Goal: Information Seeking & Learning: Learn about a topic

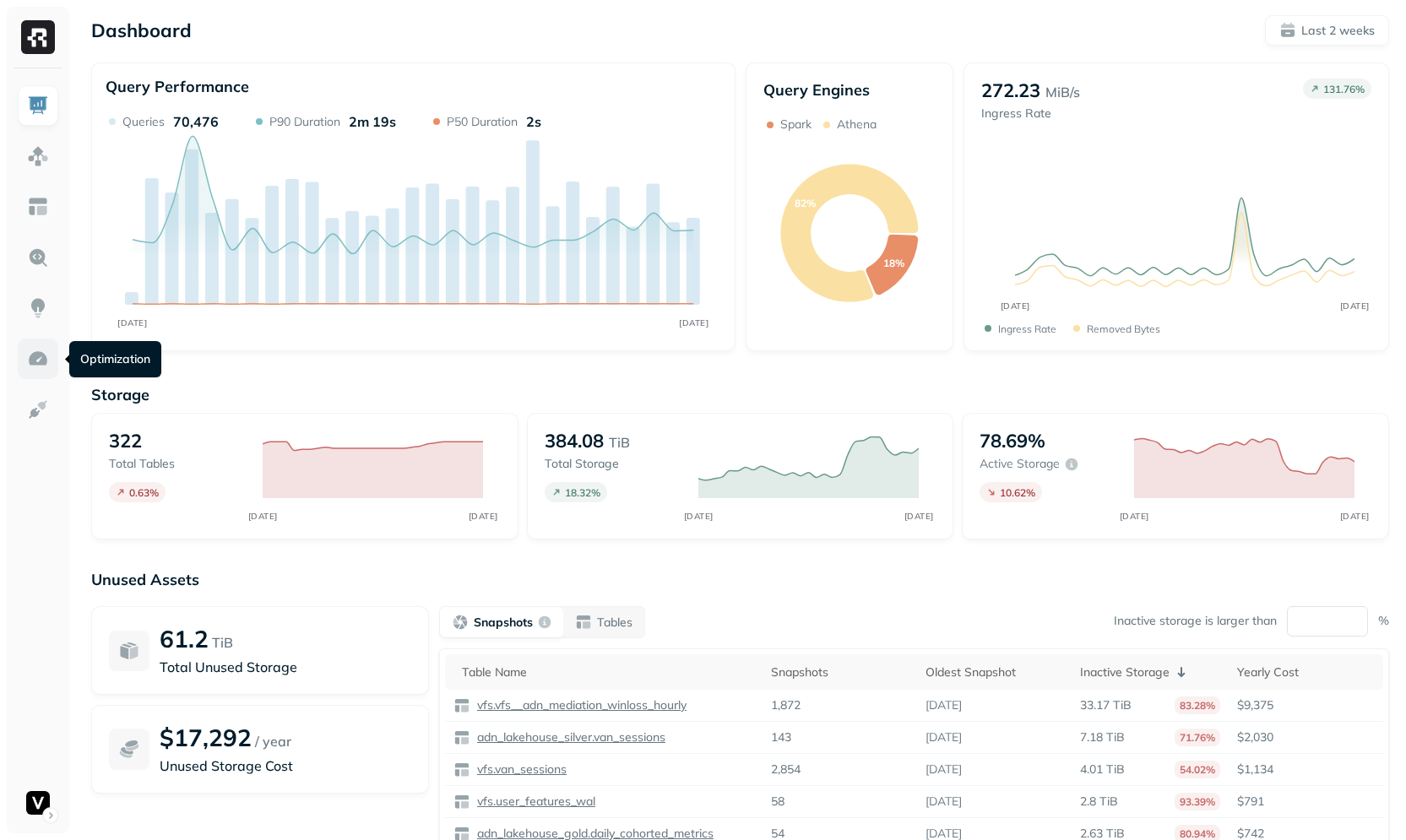
click at [35, 361] on img at bounding box center [38, 358] width 22 height 22
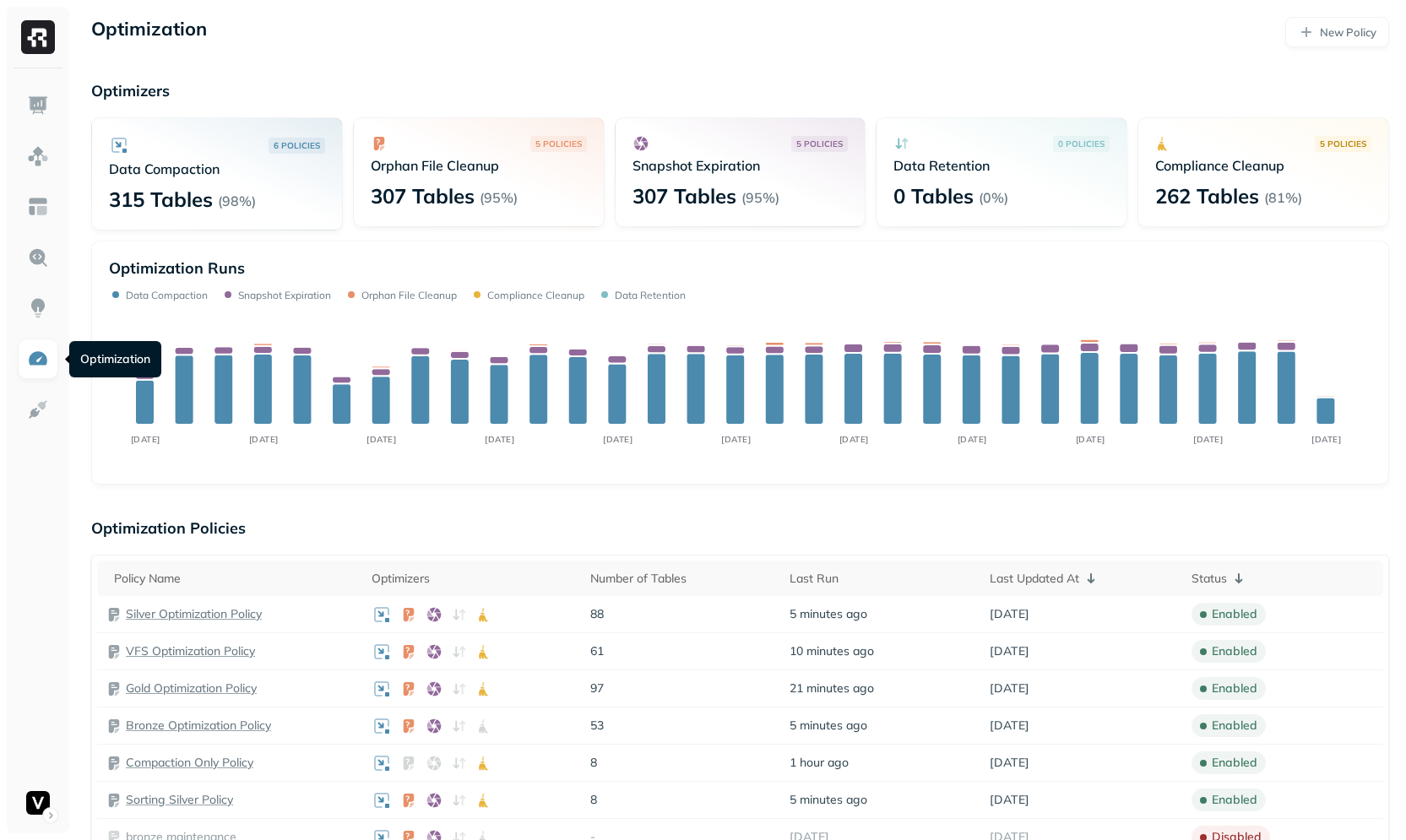
scroll to position [204, 0]
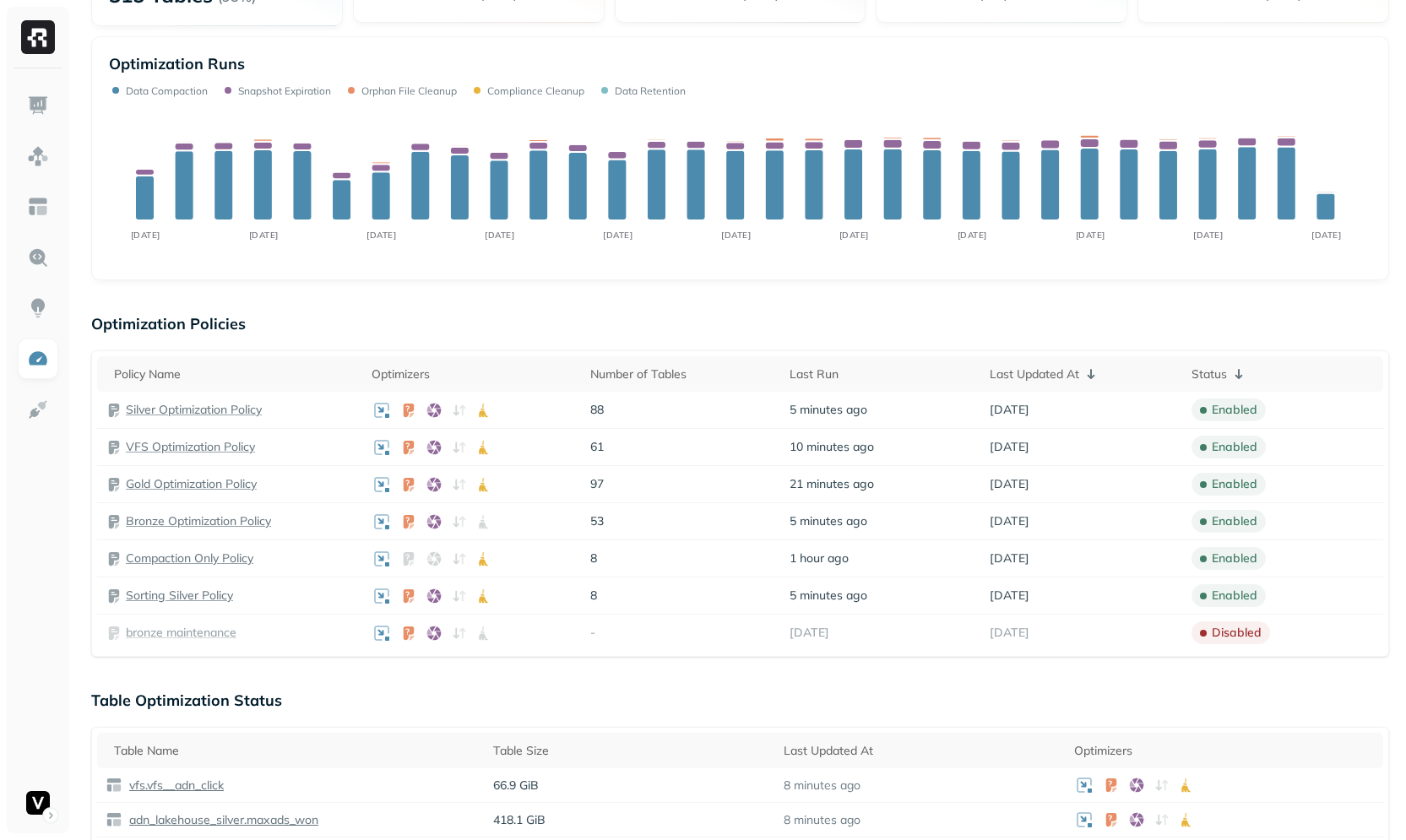
drag, startPoint x: 422, startPoint y: 692, endPoint x: 410, endPoint y: 663, distance: 31.4
click at [422, 692] on p "Table Optimization Status" at bounding box center [740, 700] width 1298 height 19
click at [210, 484] on p "Gold Optimization Policy" at bounding box center [191, 484] width 131 height 16
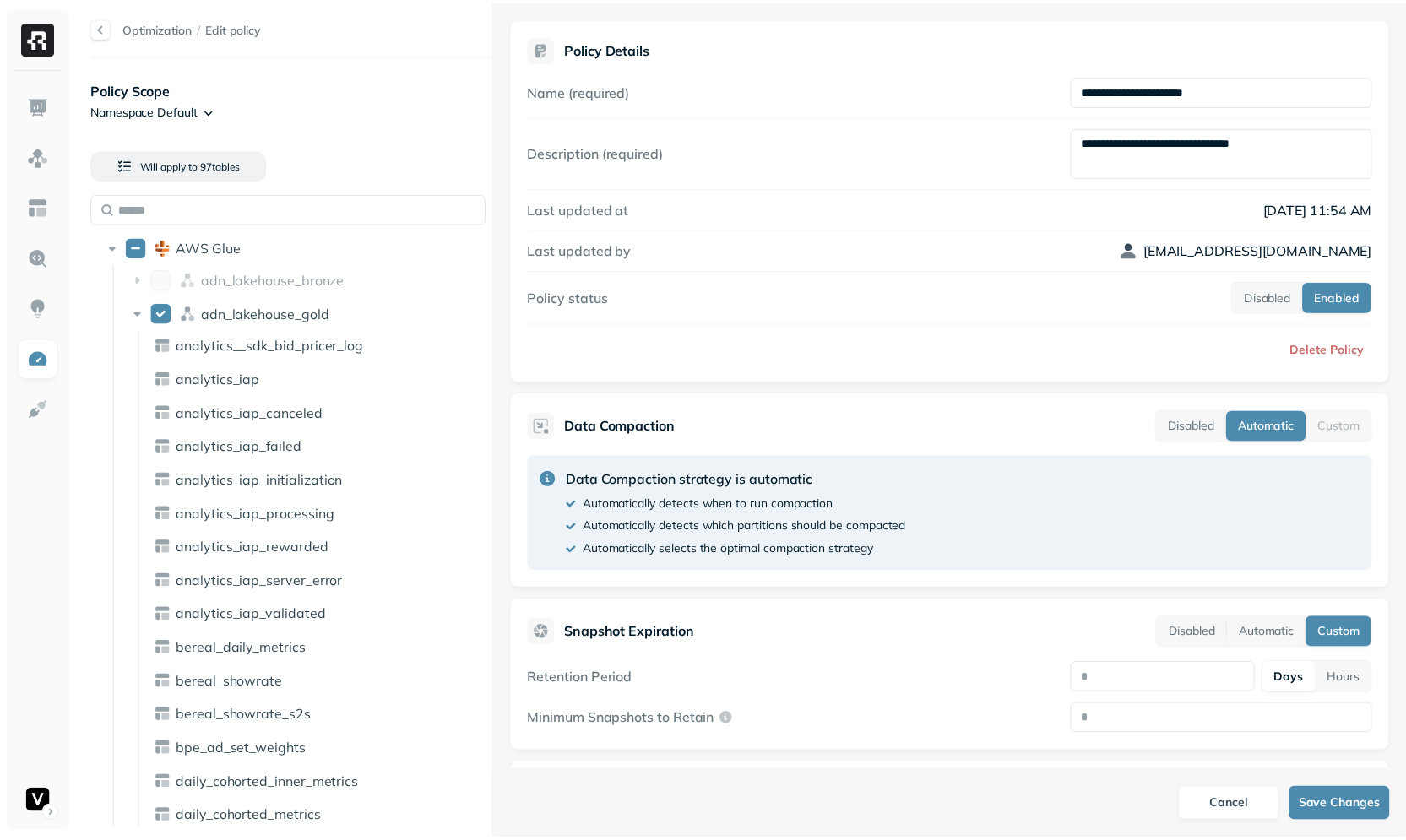
scroll to position [204, 0]
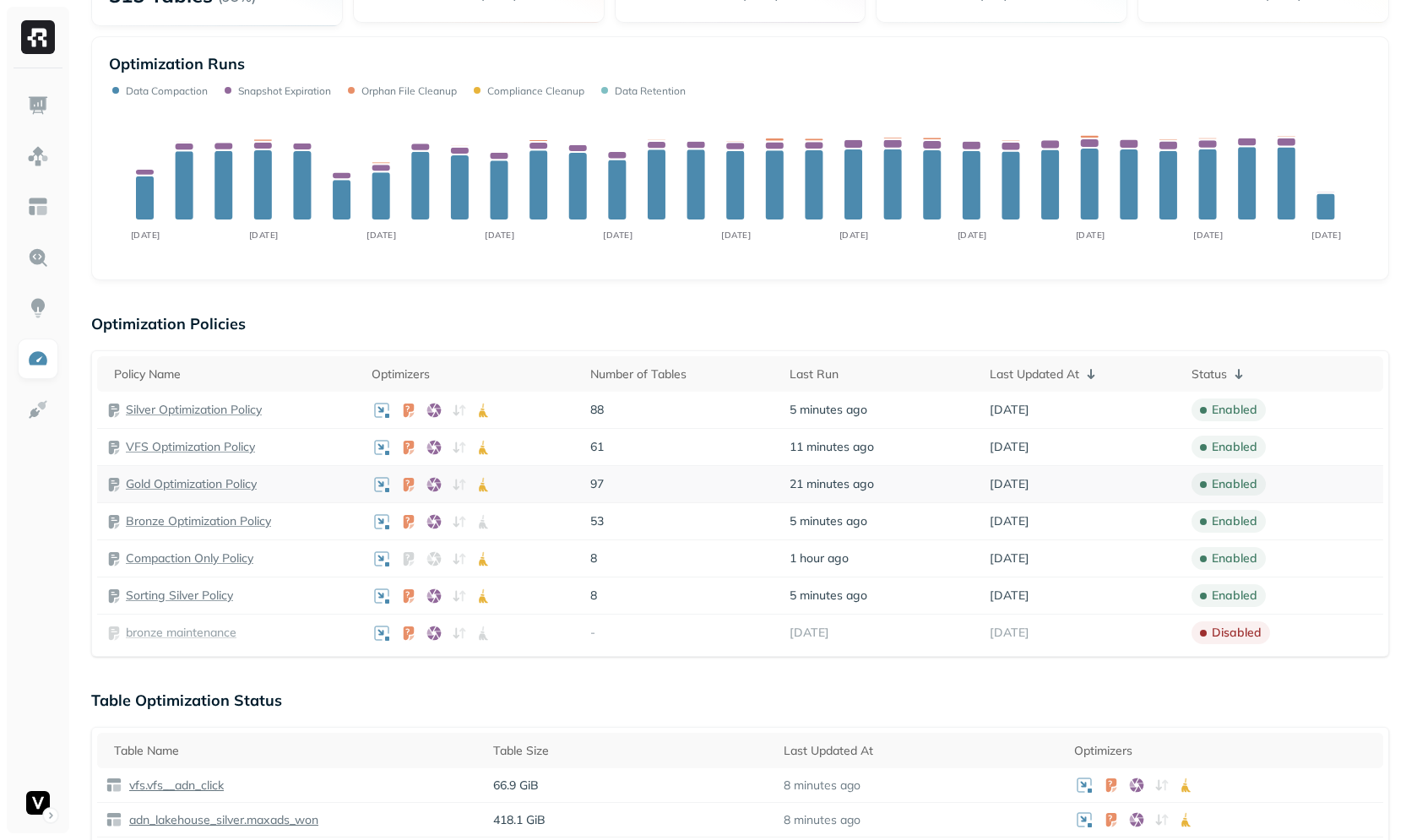
click at [158, 473] on td "Gold Optimization Policy" at bounding box center [230, 485] width 266 height 38
click at [162, 477] on p "Gold Optimization Policy" at bounding box center [191, 484] width 131 height 16
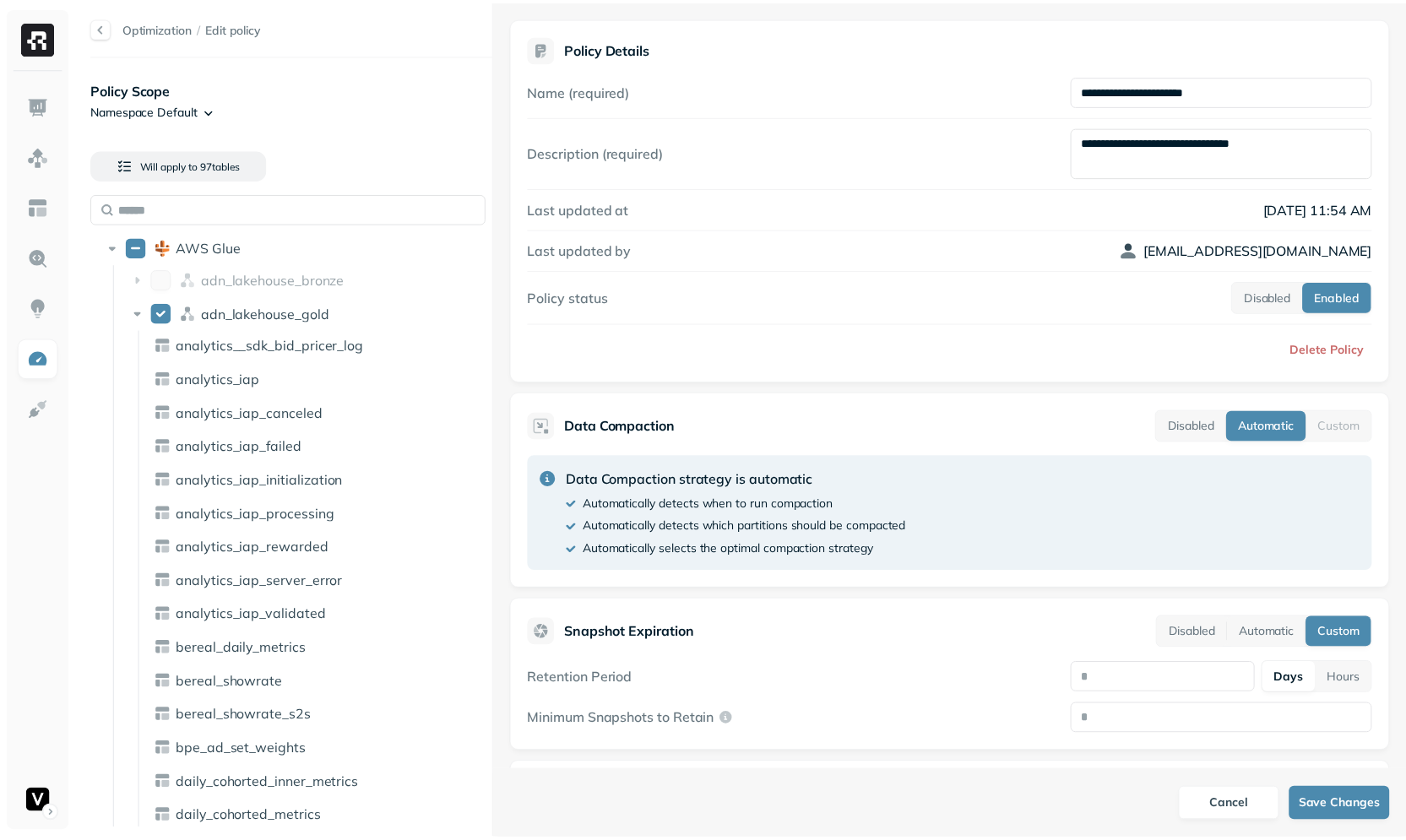
scroll to position [204, 0]
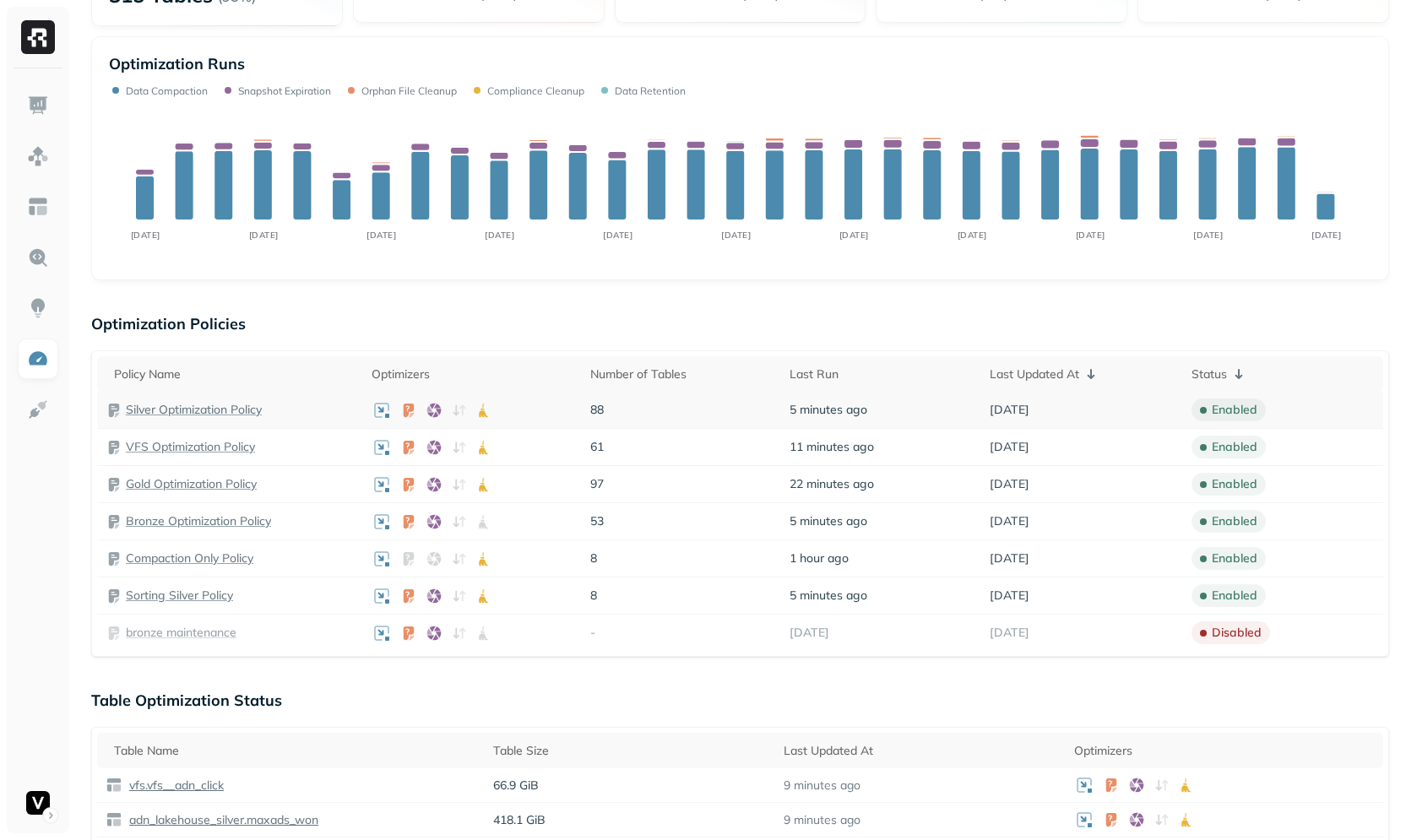
click at [239, 417] on p "Silver Optimization Policy" at bounding box center [194, 410] width 136 height 16
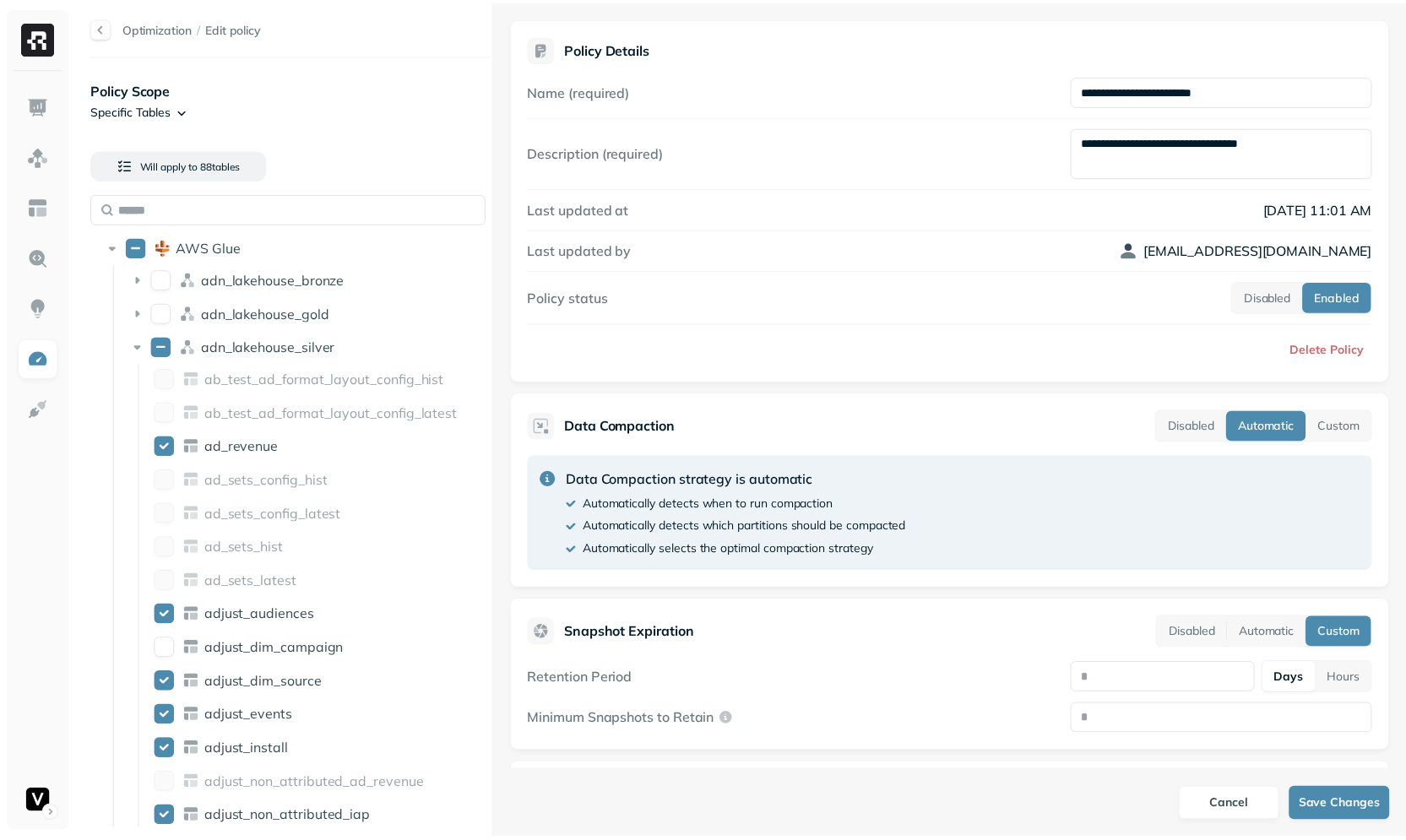
scroll to position [204, 0]
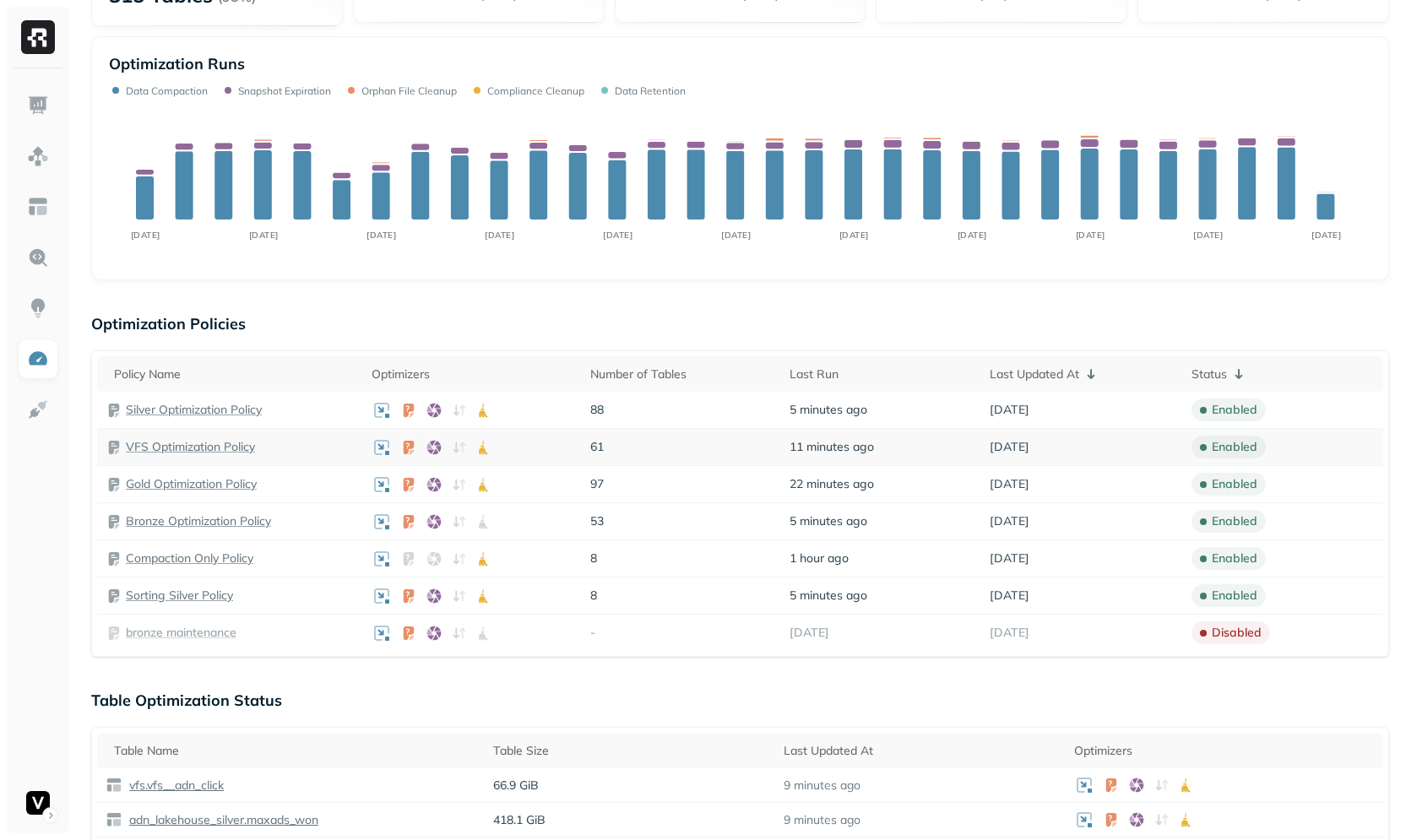
click at [231, 448] on p "VFS Optimization Policy" at bounding box center [190, 447] width 129 height 16
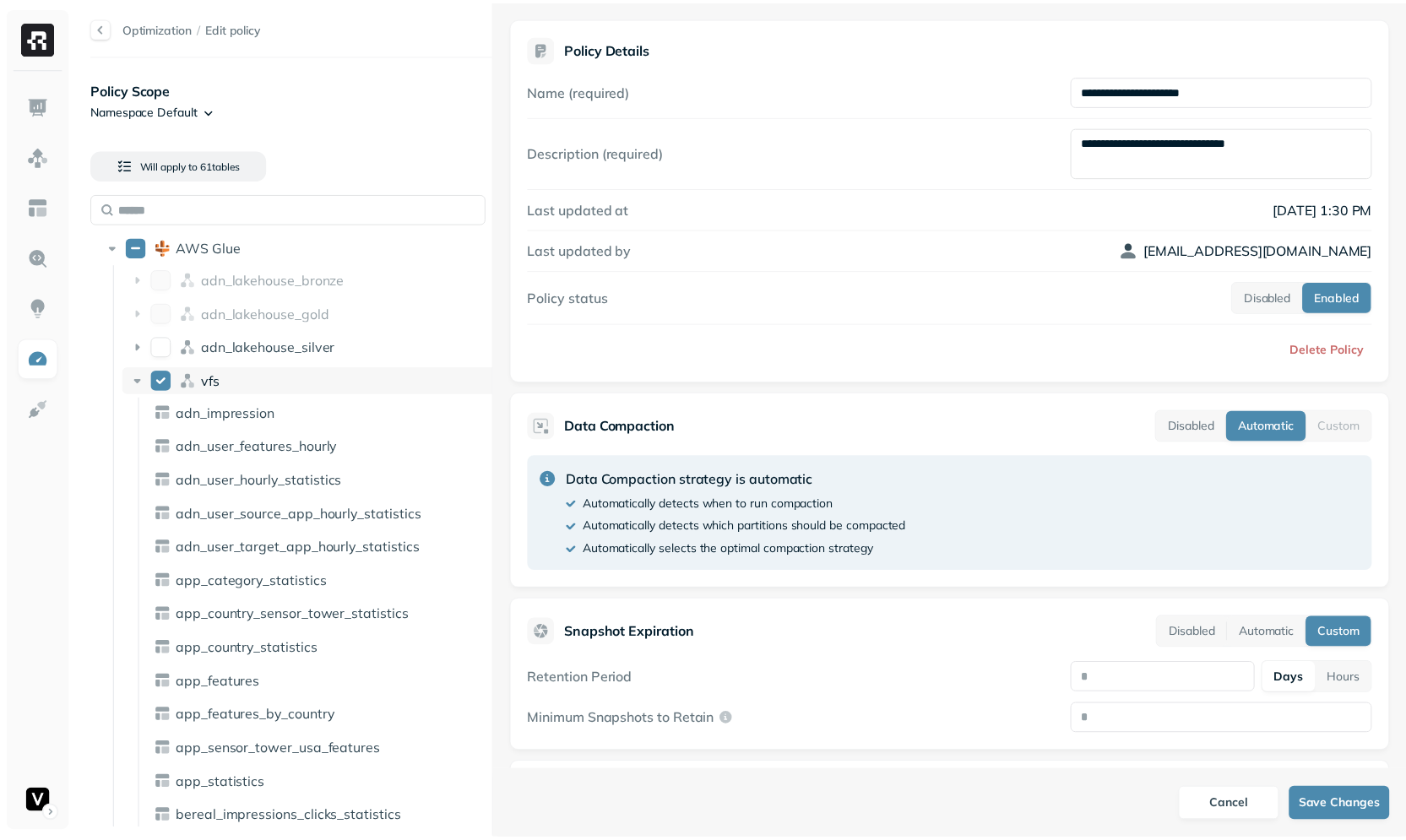
scroll to position [204, 0]
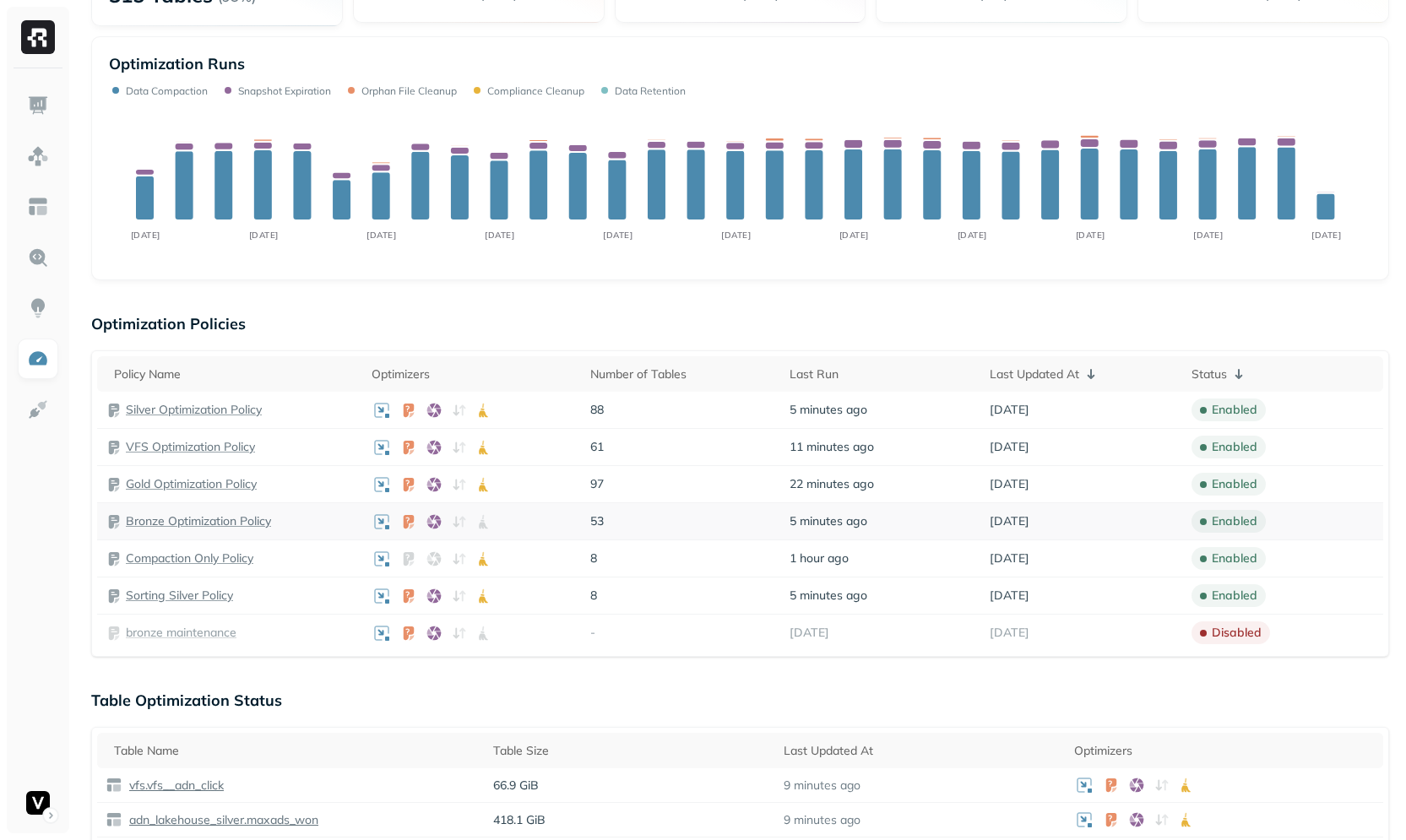
click at [231, 524] on p "Bronze Optimization Policy" at bounding box center [198, 521] width 145 height 16
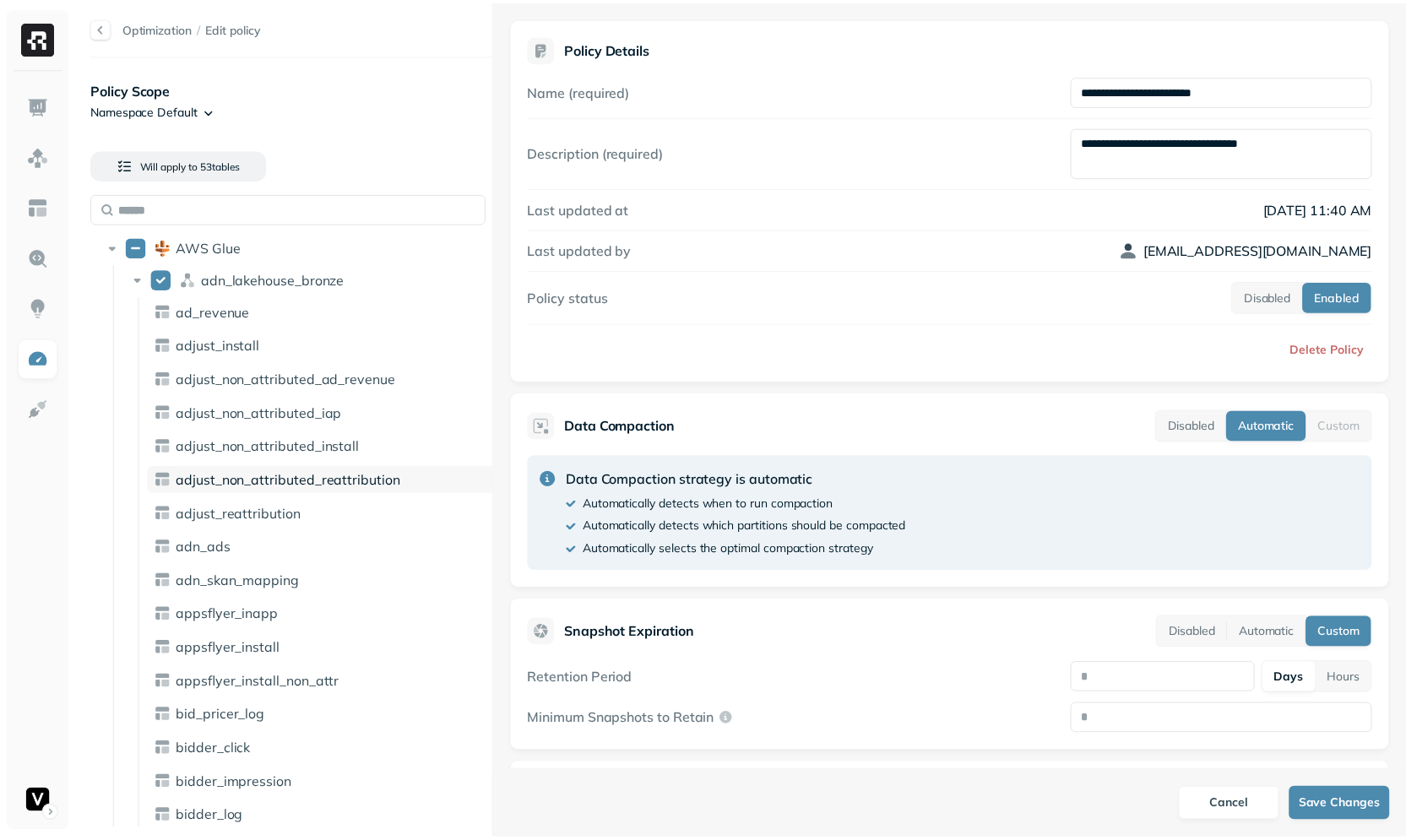
scroll to position [204, 0]
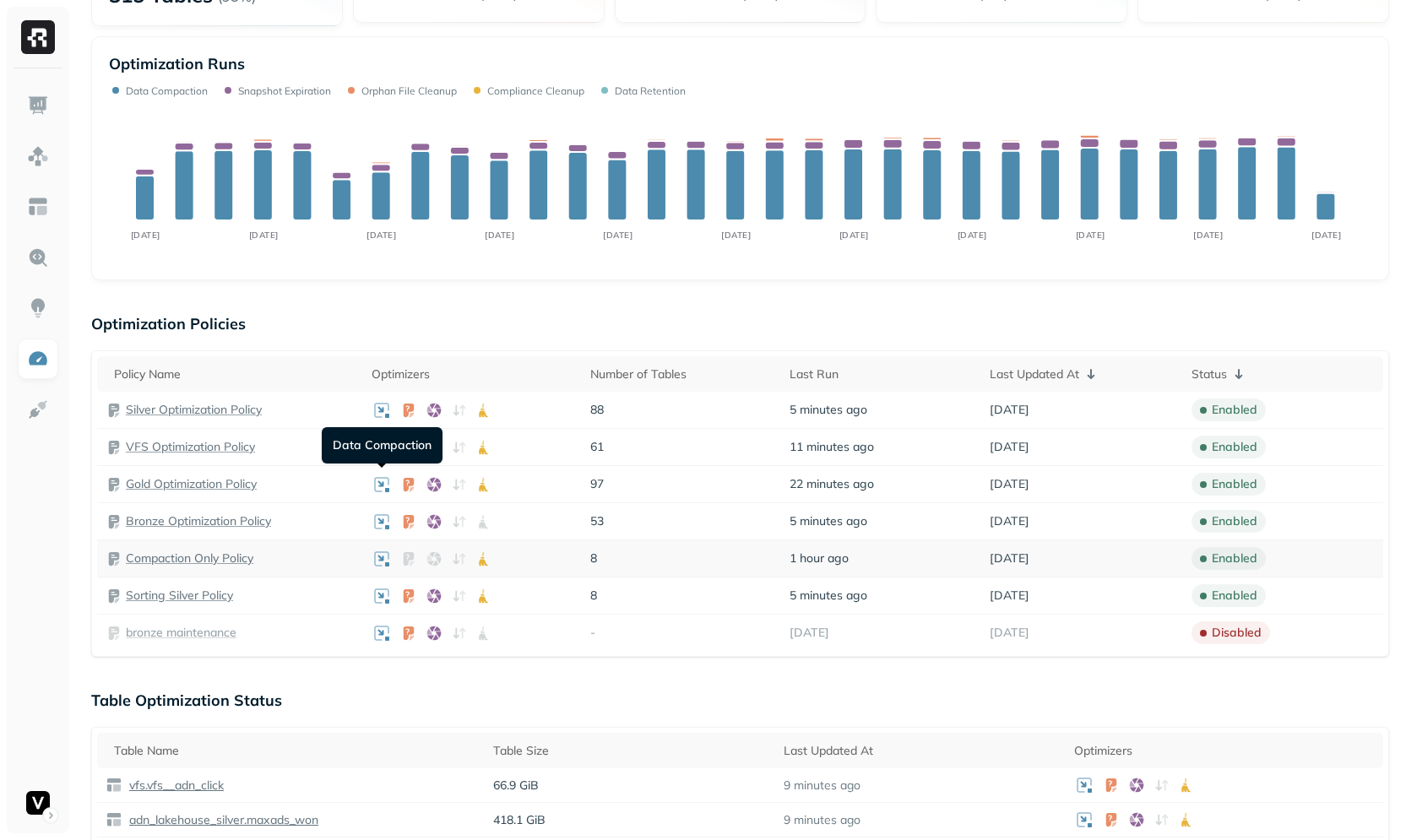
click at [221, 554] on p "Compaction Only Policy" at bounding box center [190, 558] width 128 height 16
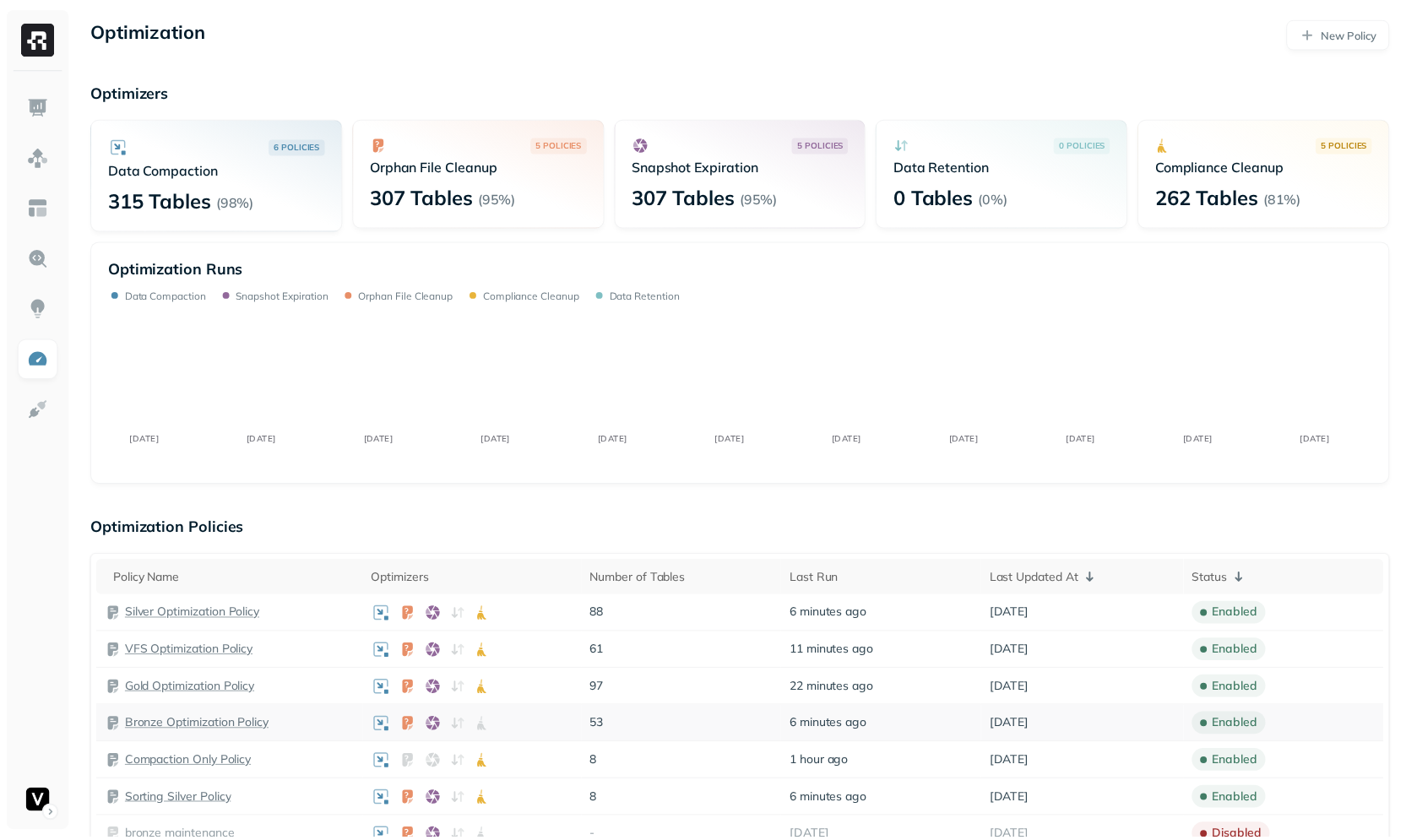
scroll to position [204, 0]
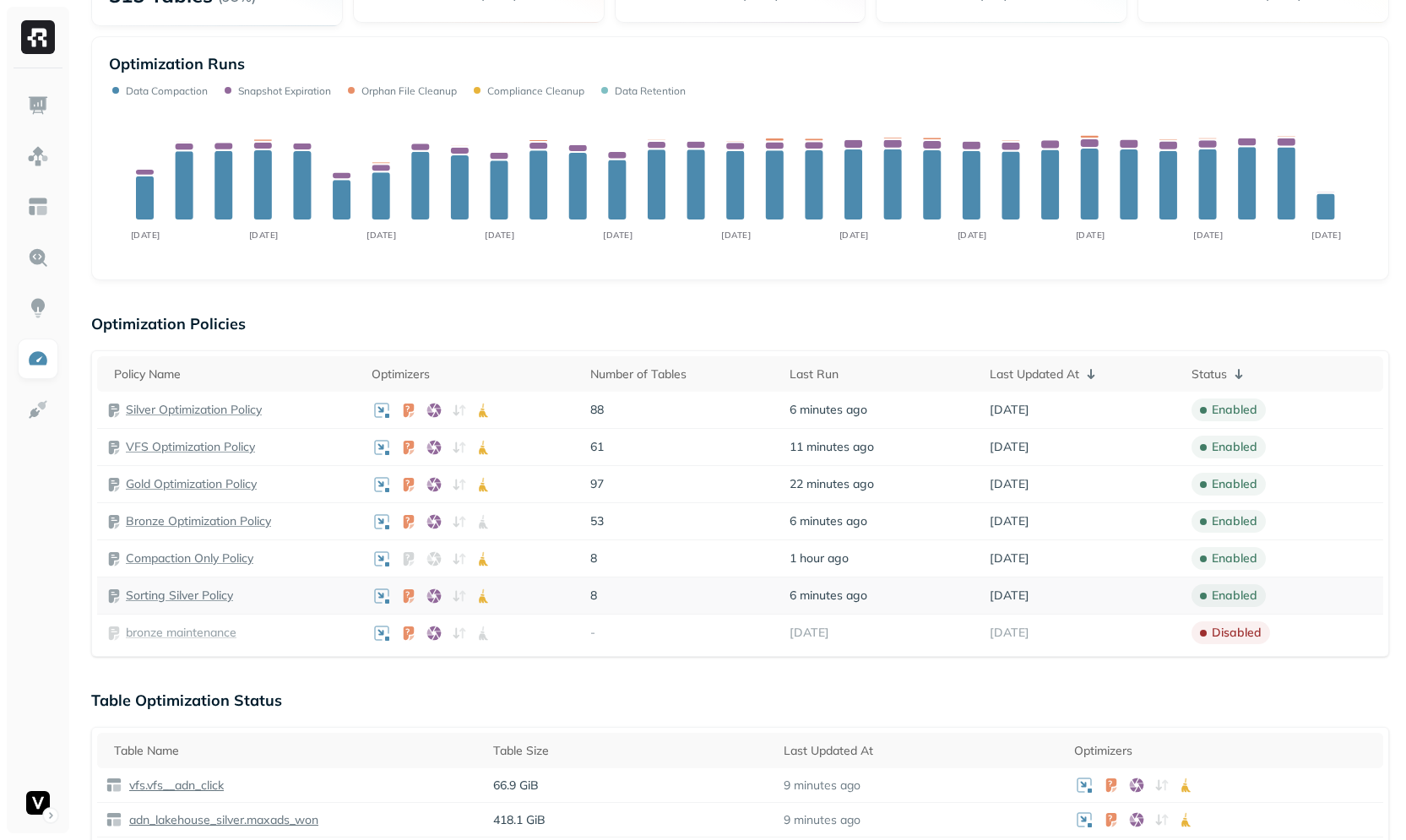
click at [183, 588] on p "Sorting Silver Policy" at bounding box center [179, 596] width 107 height 16
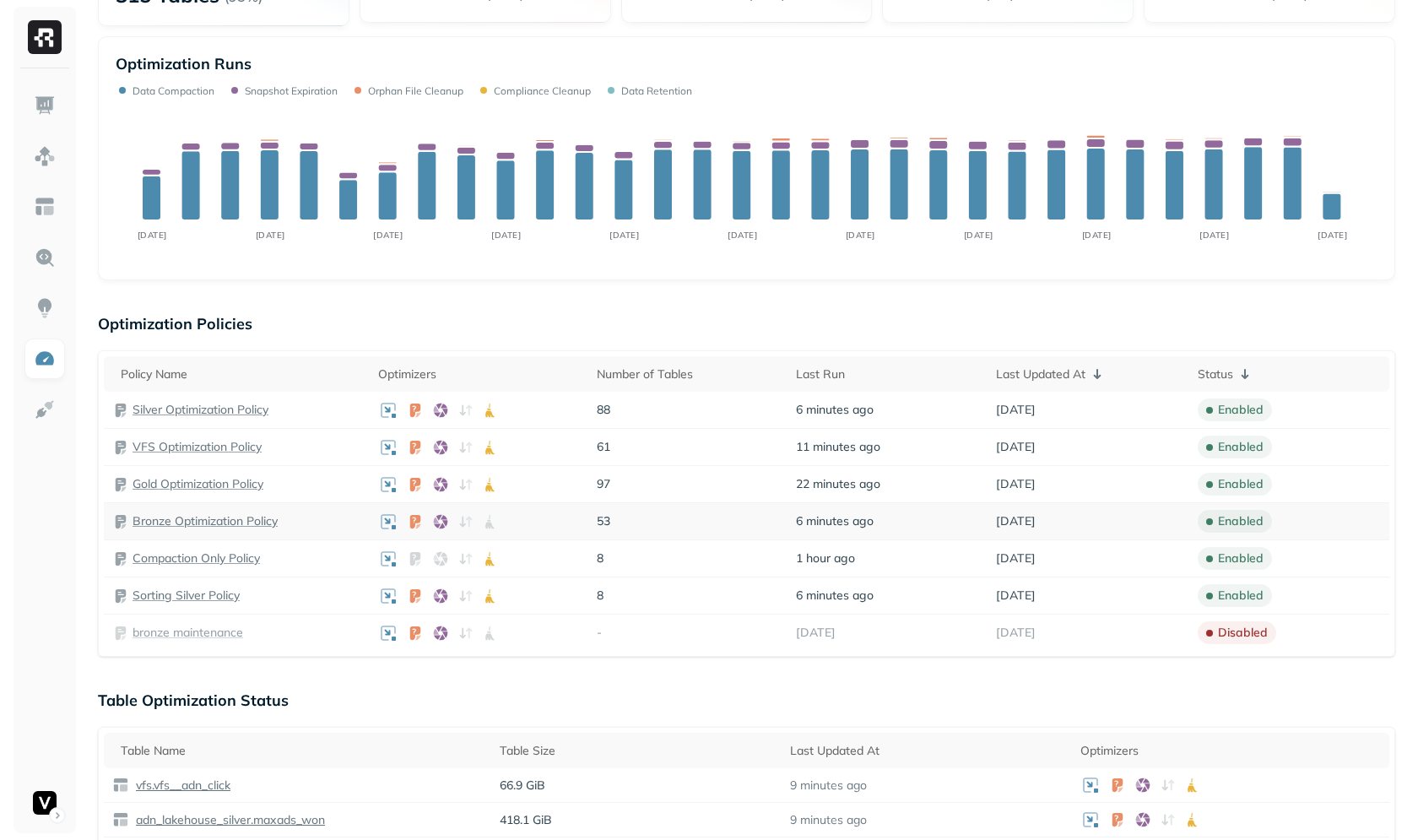
scroll to position [238, 0]
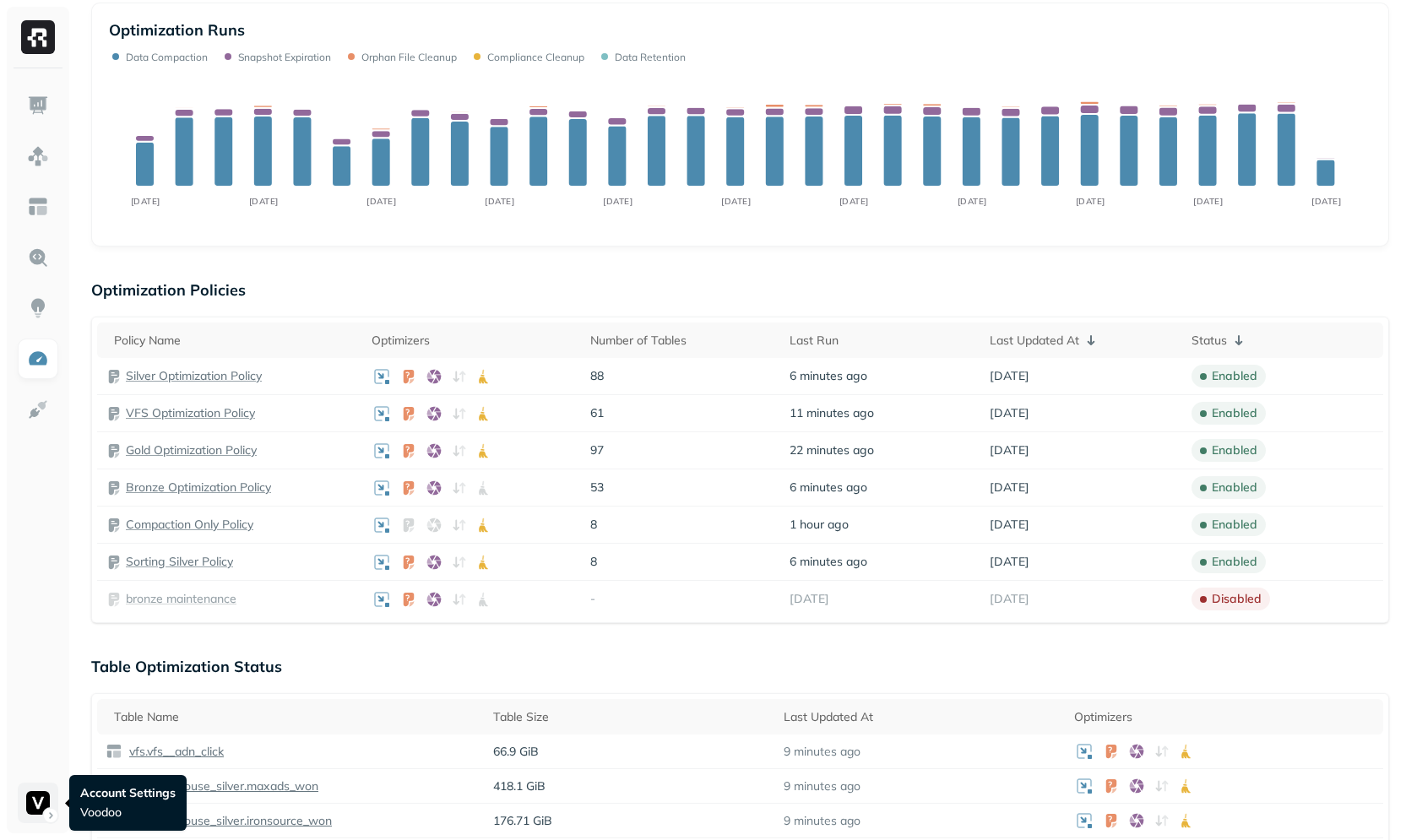
click at [36, 813] on html "Optimization New Policy Optimizers 6 POLICIES Data Compaction 315 Tables ( 98% …" at bounding box center [703, 710] width 1406 height 1897
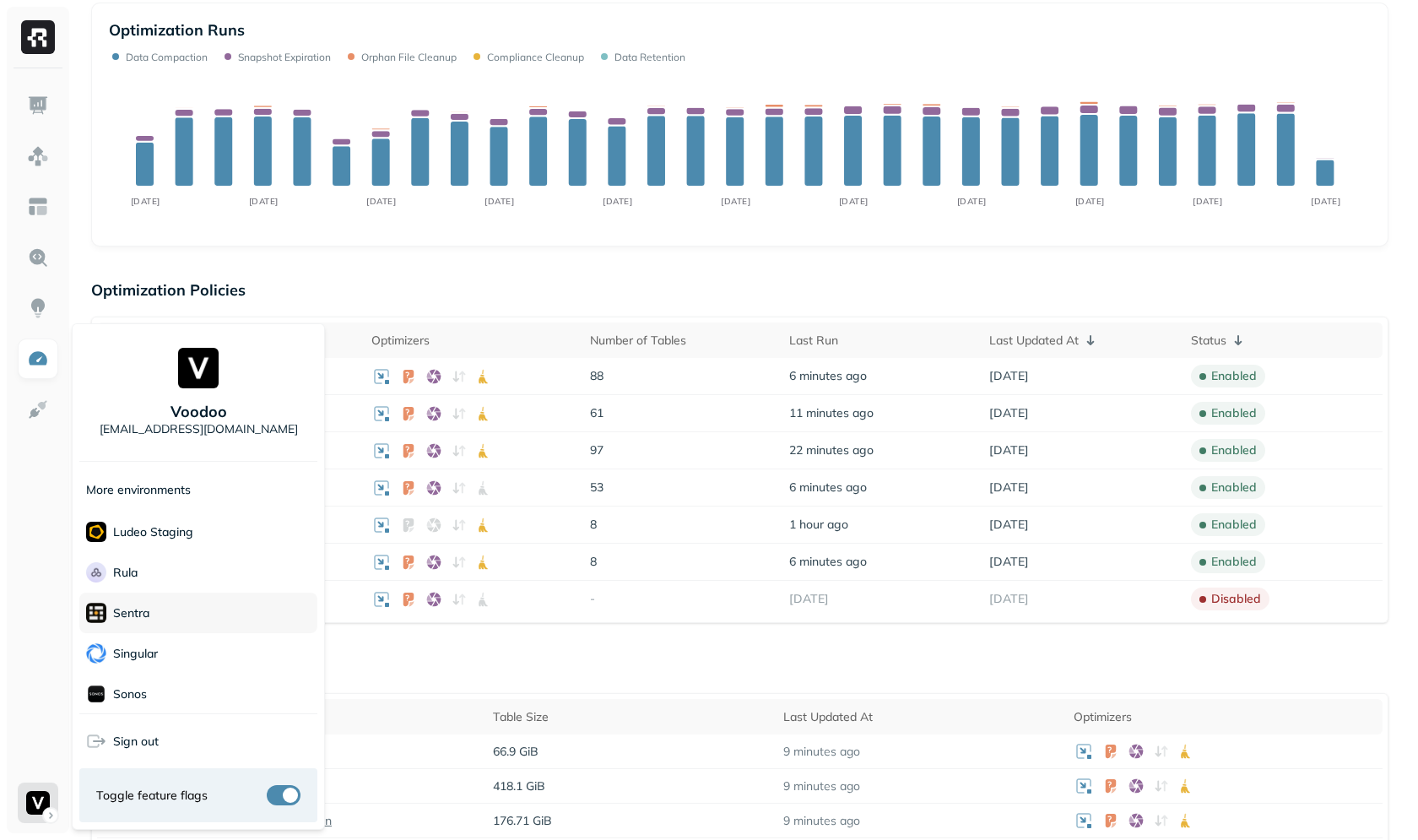
scroll to position [488, 0]
click at [167, 572] on div "Sonos" at bounding box center [198, 564] width 238 height 40
